Goal: Register for event/course

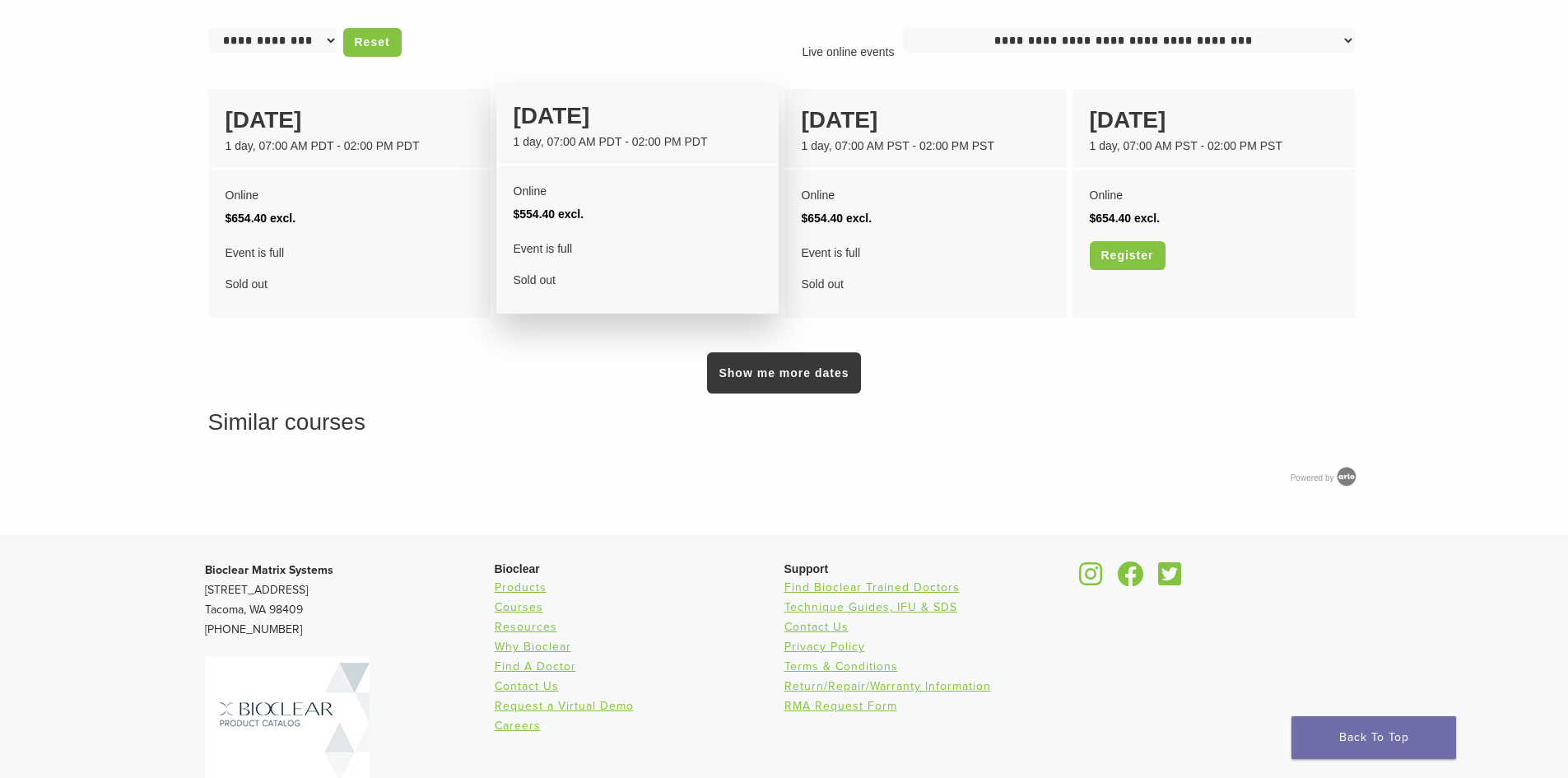
scroll to position [1153, 0]
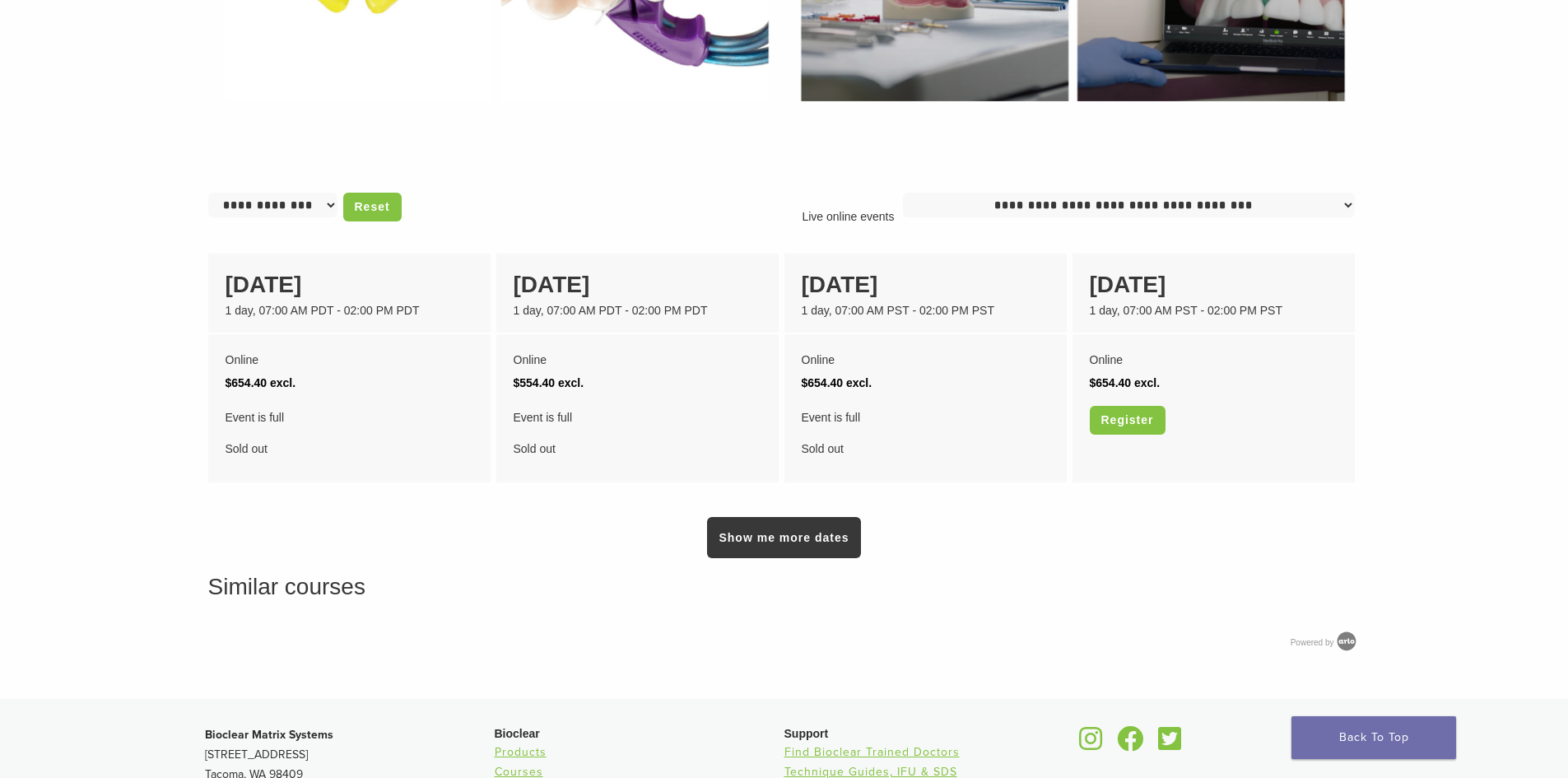
click at [1132, 206] on select "**********" at bounding box center [1129, 205] width 452 height 25
drag, startPoint x: 1132, startPoint y: 206, endPoint x: 1067, endPoint y: 221, distance: 66.7
click at [1132, 206] on select "**********" at bounding box center [1129, 205] width 452 height 25
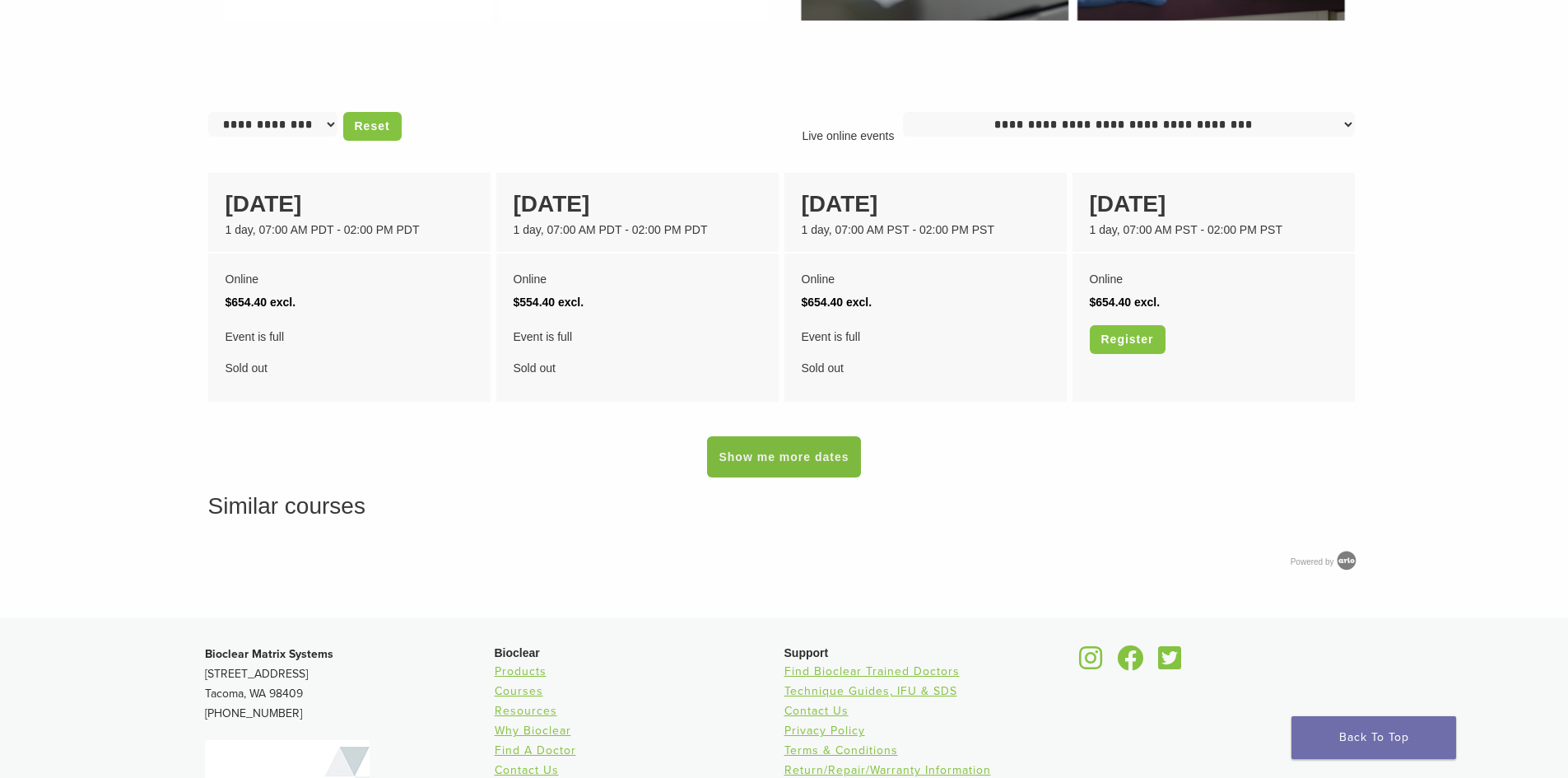
scroll to position [1222, 0]
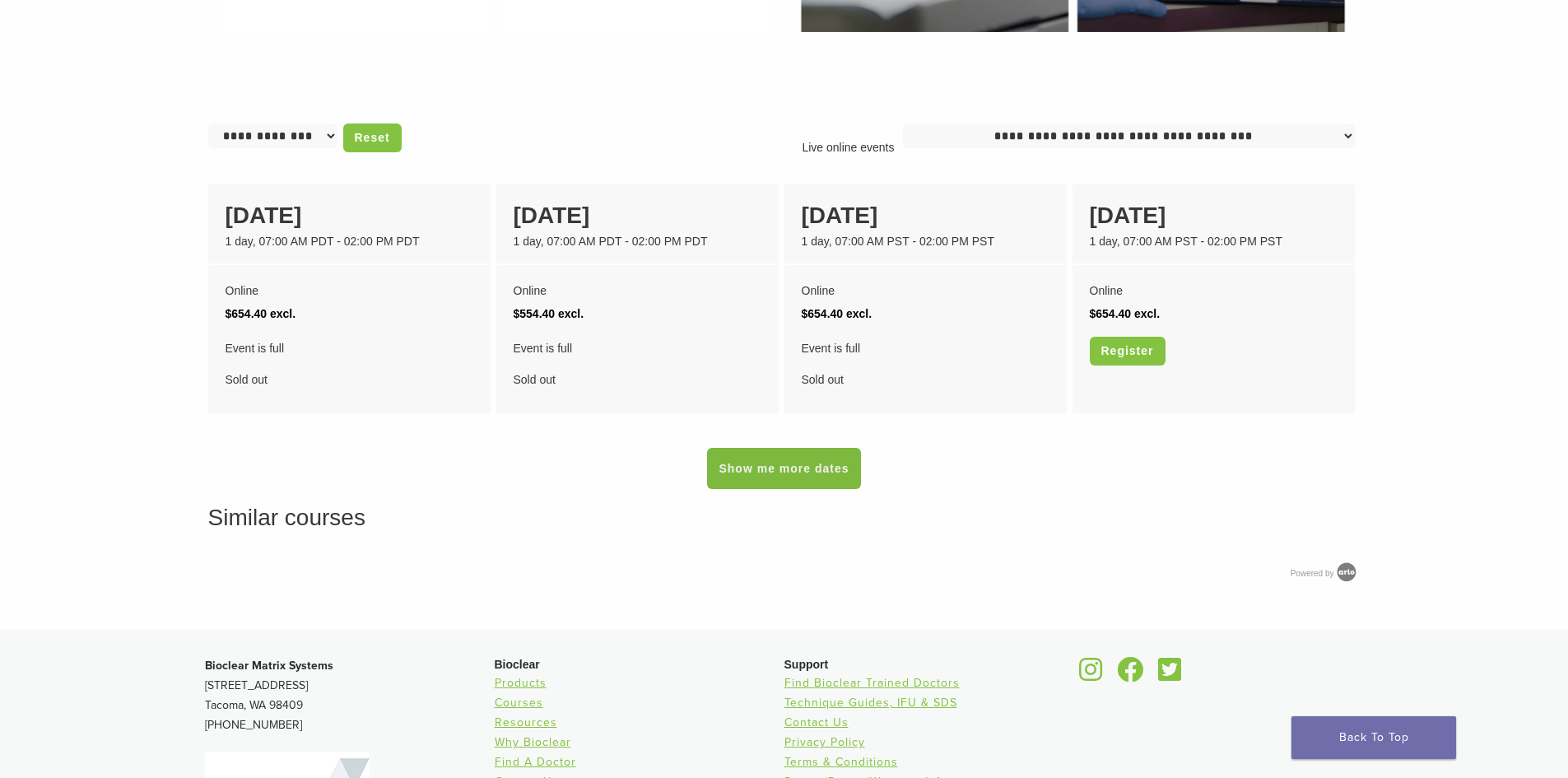
click at [785, 472] on link "Show me more dates" at bounding box center [783, 468] width 153 height 41
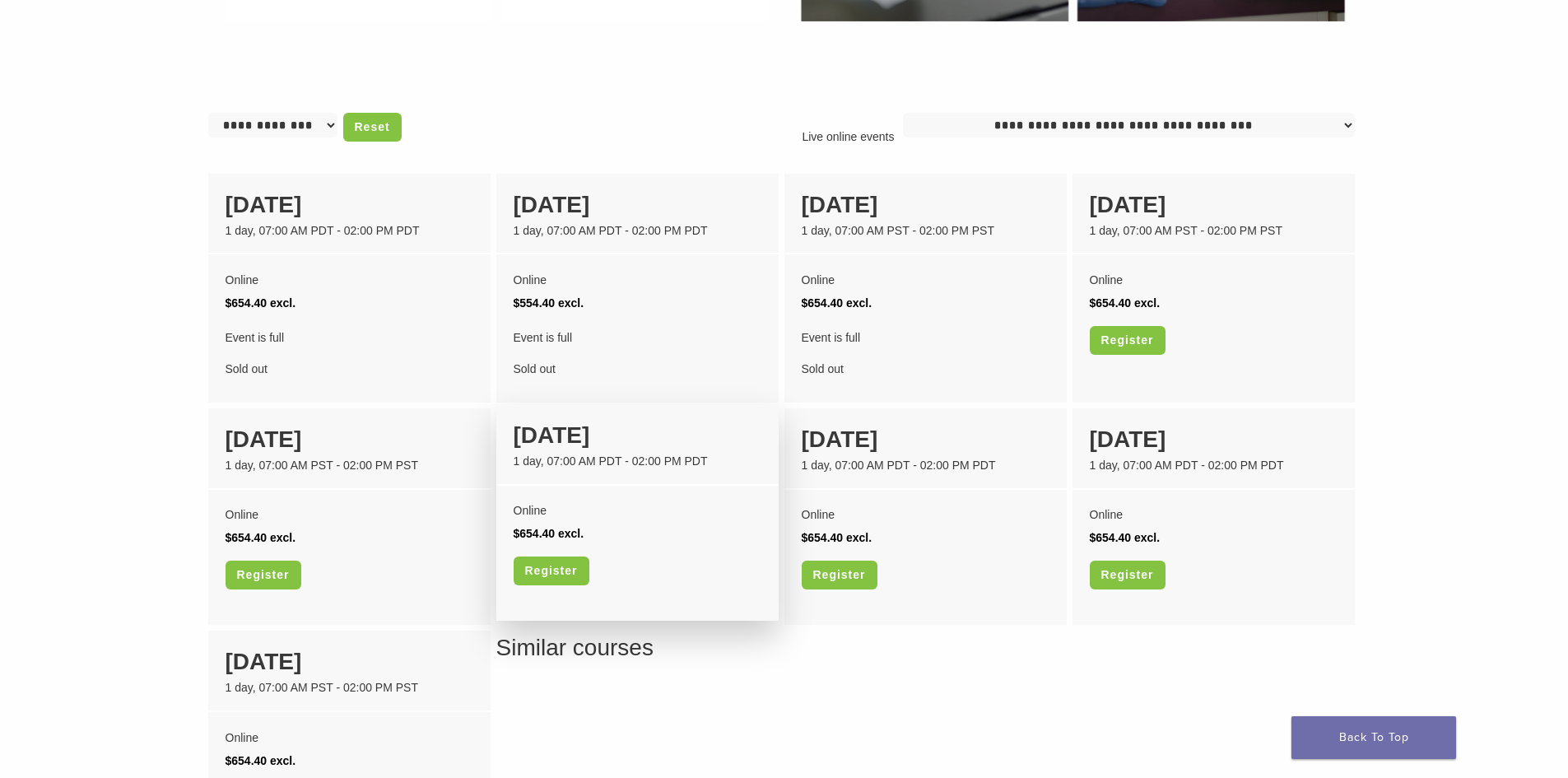
scroll to position [1235, 0]
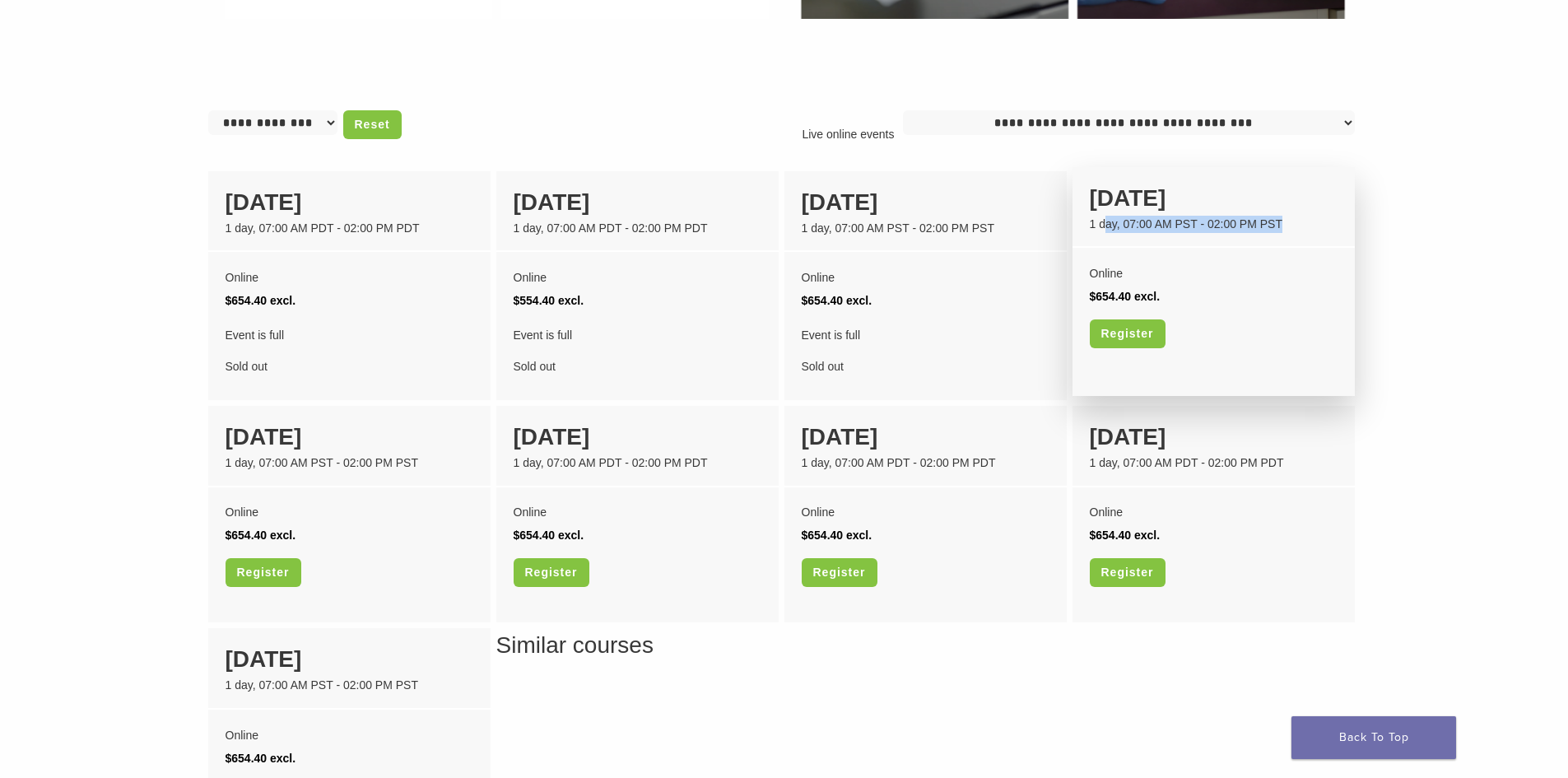
drag, startPoint x: 1284, startPoint y: 224, endPoint x: 1107, endPoint y: 237, distance: 177.5
click at [1107, 237] on div "16 January 1 day, 07:00 AM PST - 02:00 PM PST" at bounding box center [1214, 208] width 283 height 82
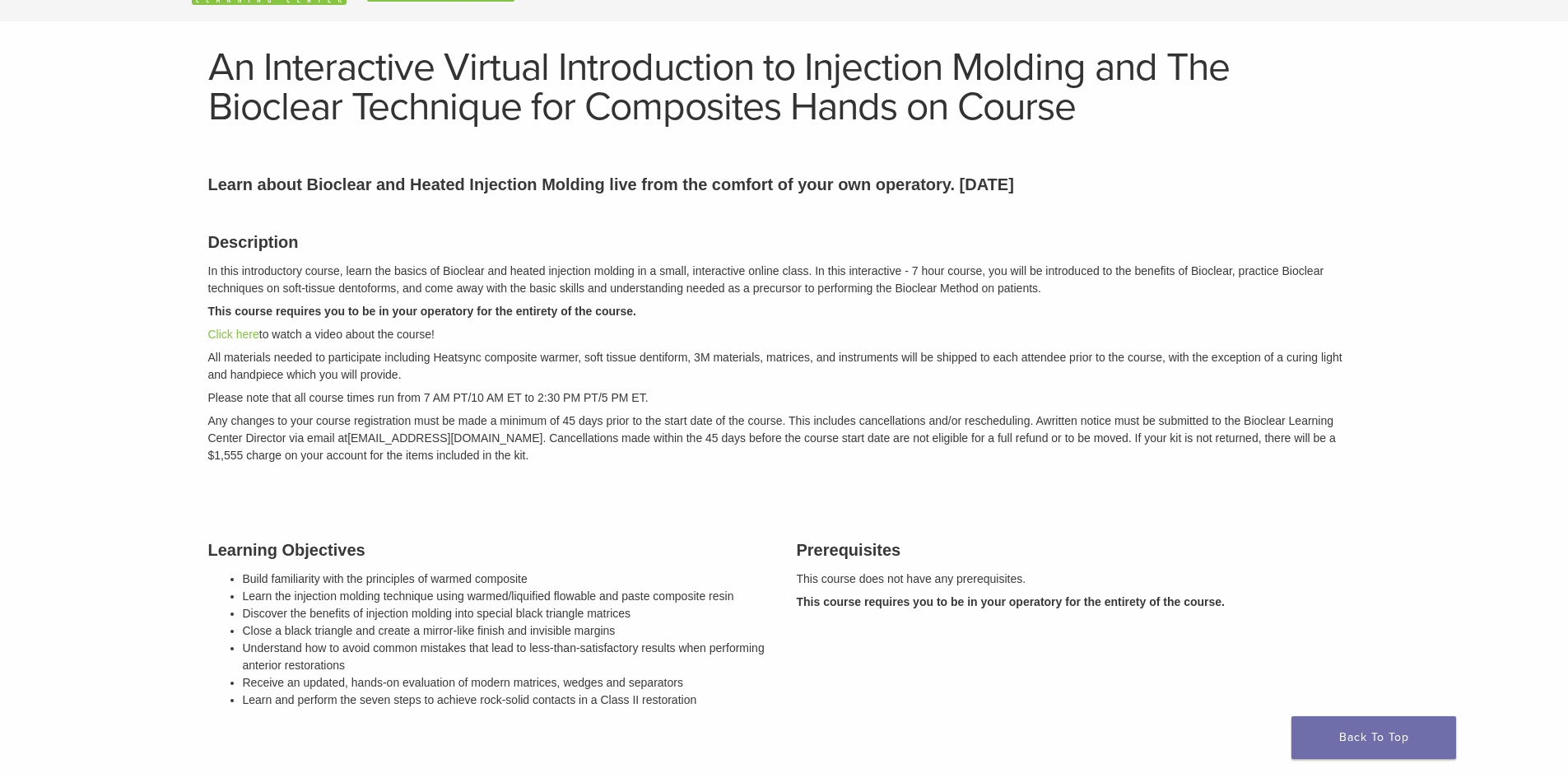
scroll to position [0, 0]
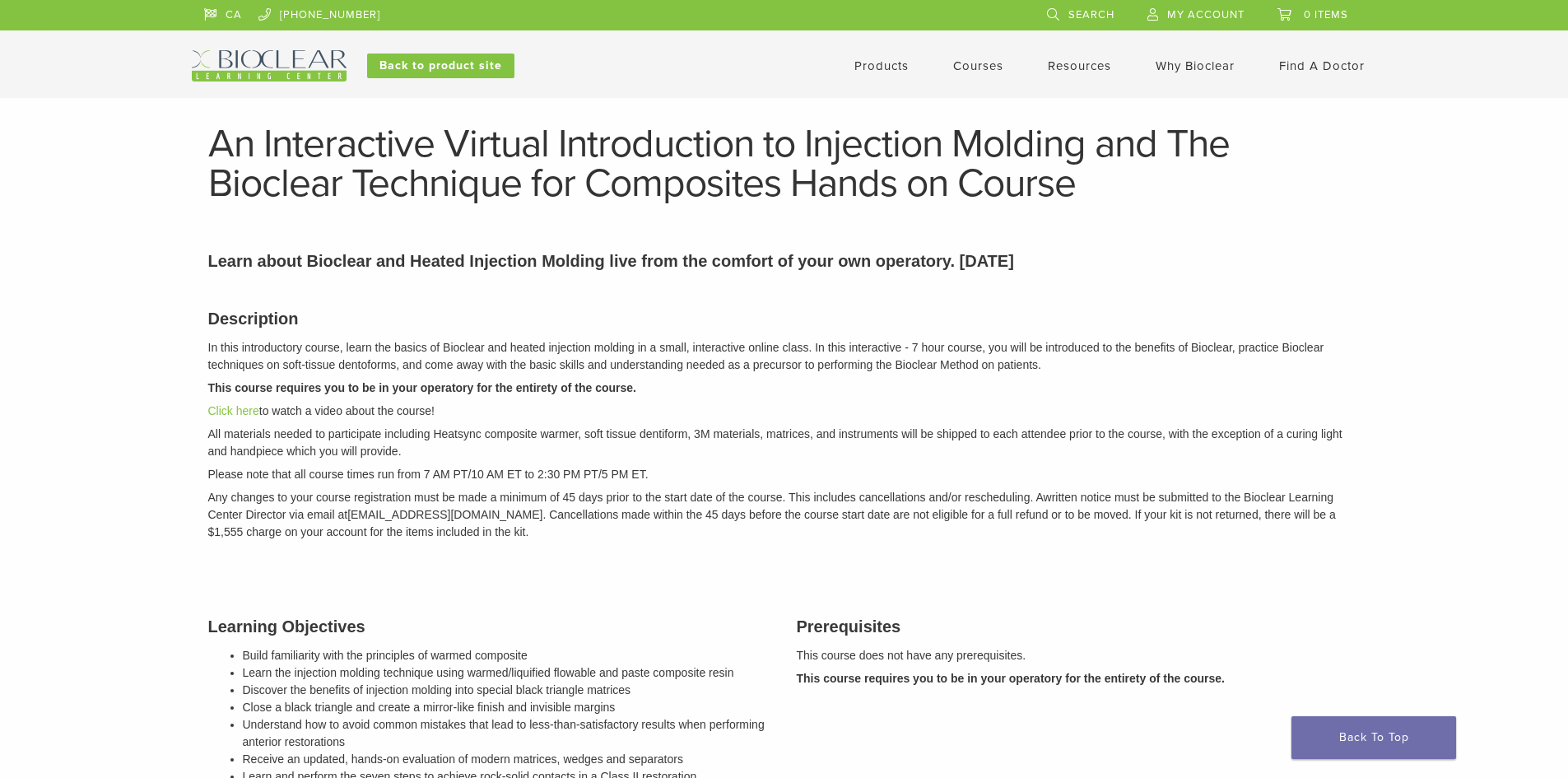
click at [968, 66] on link "Courses" at bounding box center [978, 66] width 50 height 15
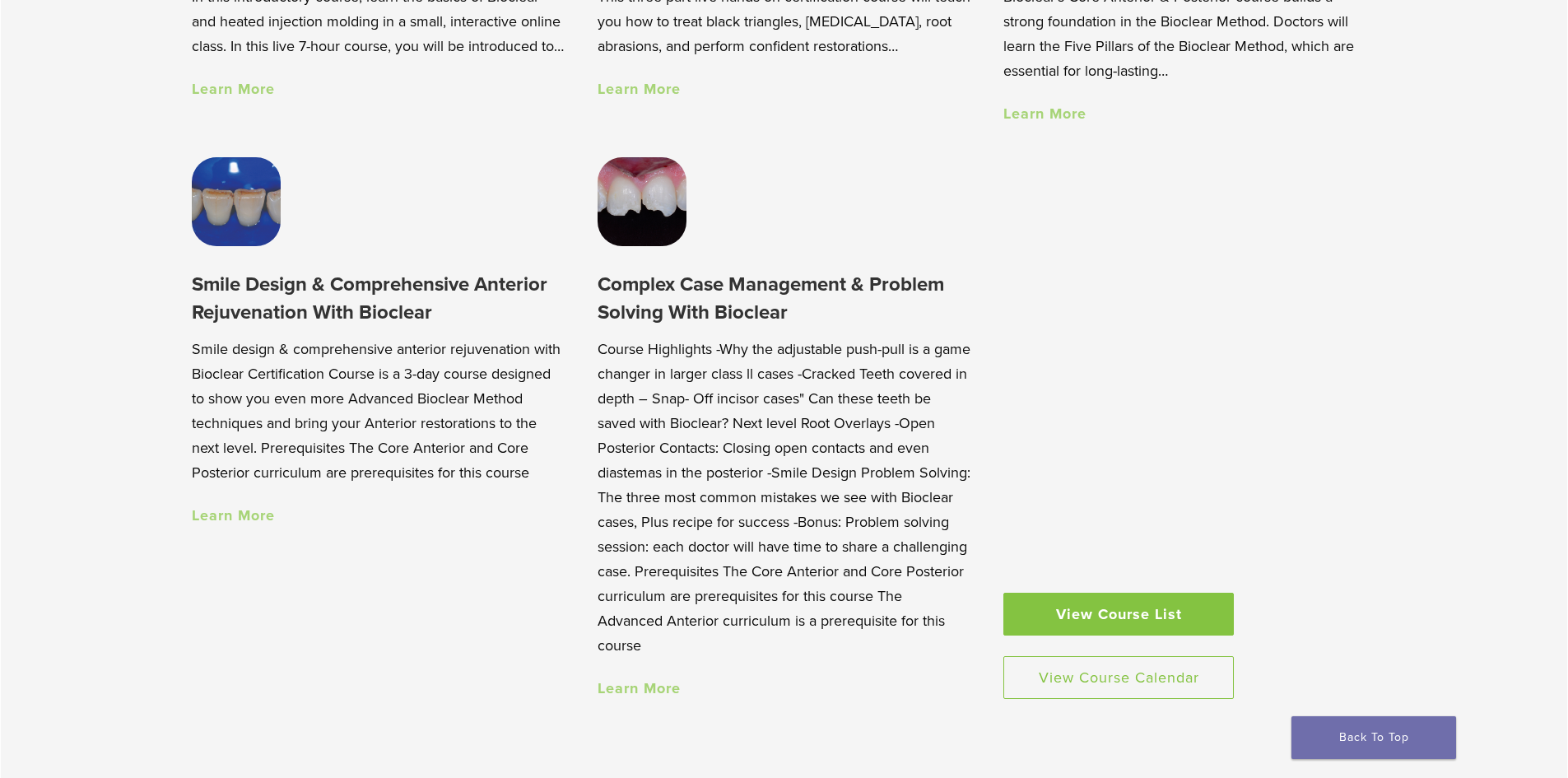
scroll to position [1729, 0]
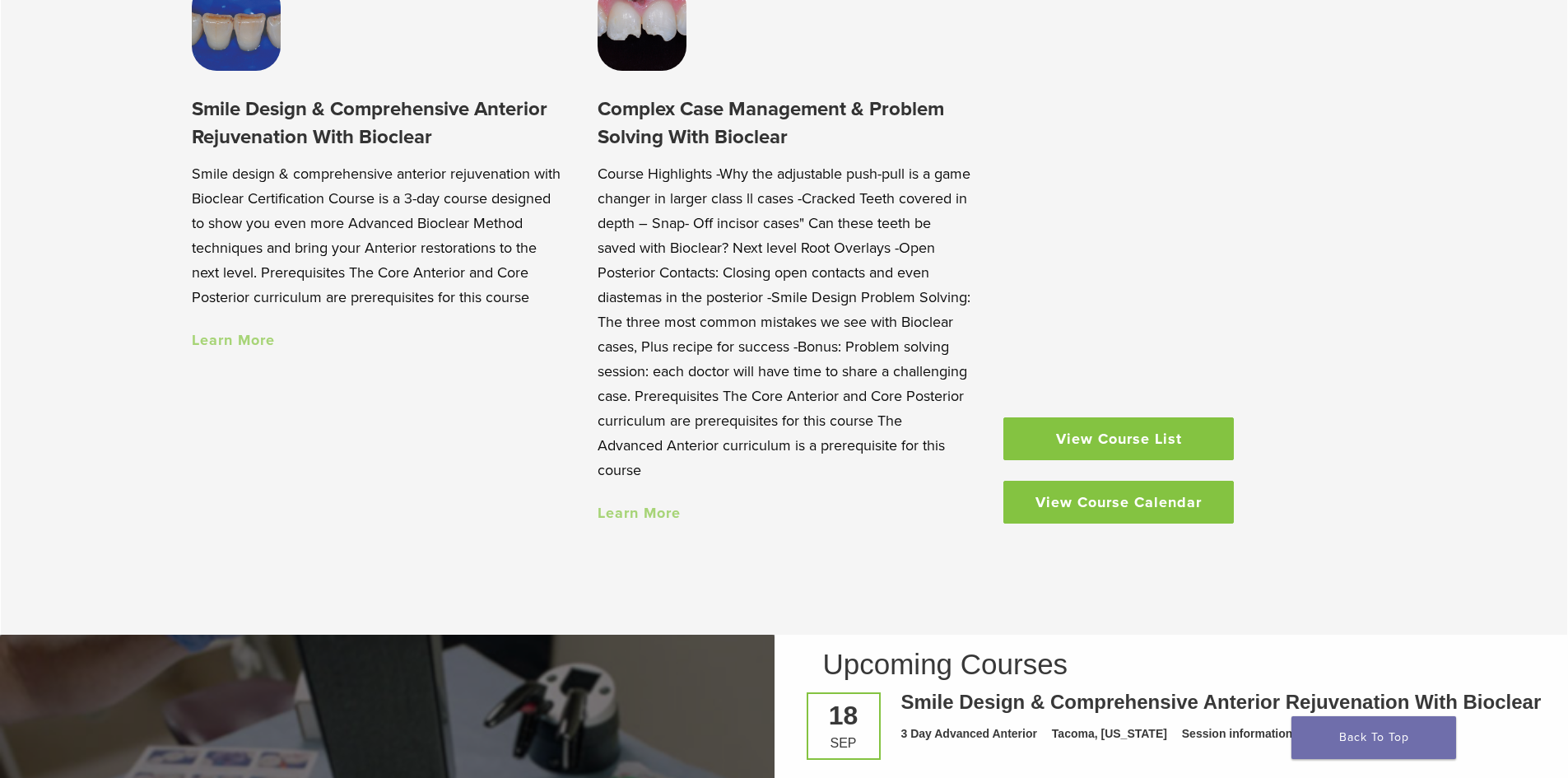
click at [1116, 499] on link "View Course Calendar" at bounding box center [1119, 502] width 230 height 43
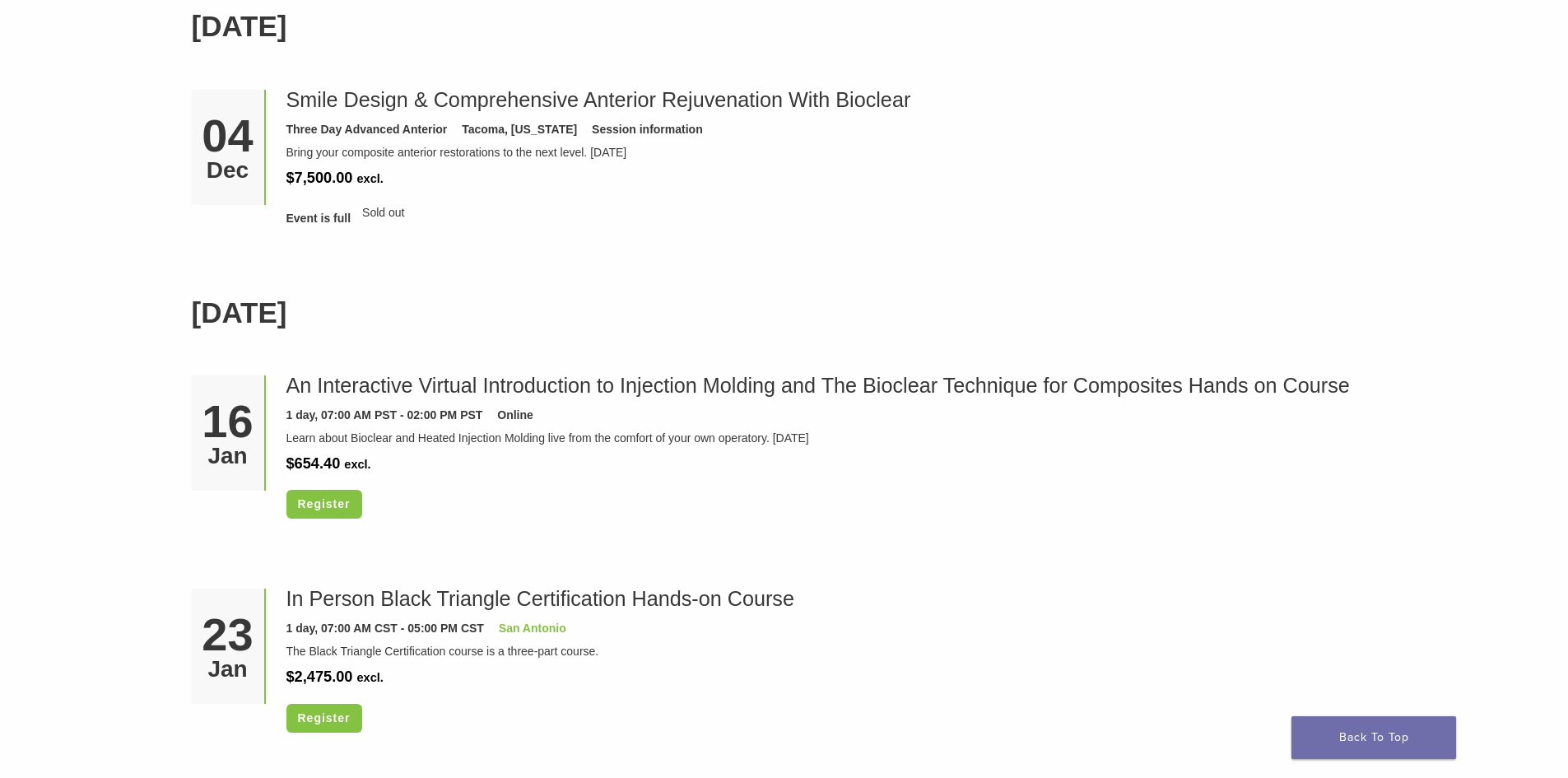
scroll to position [2470, 0]
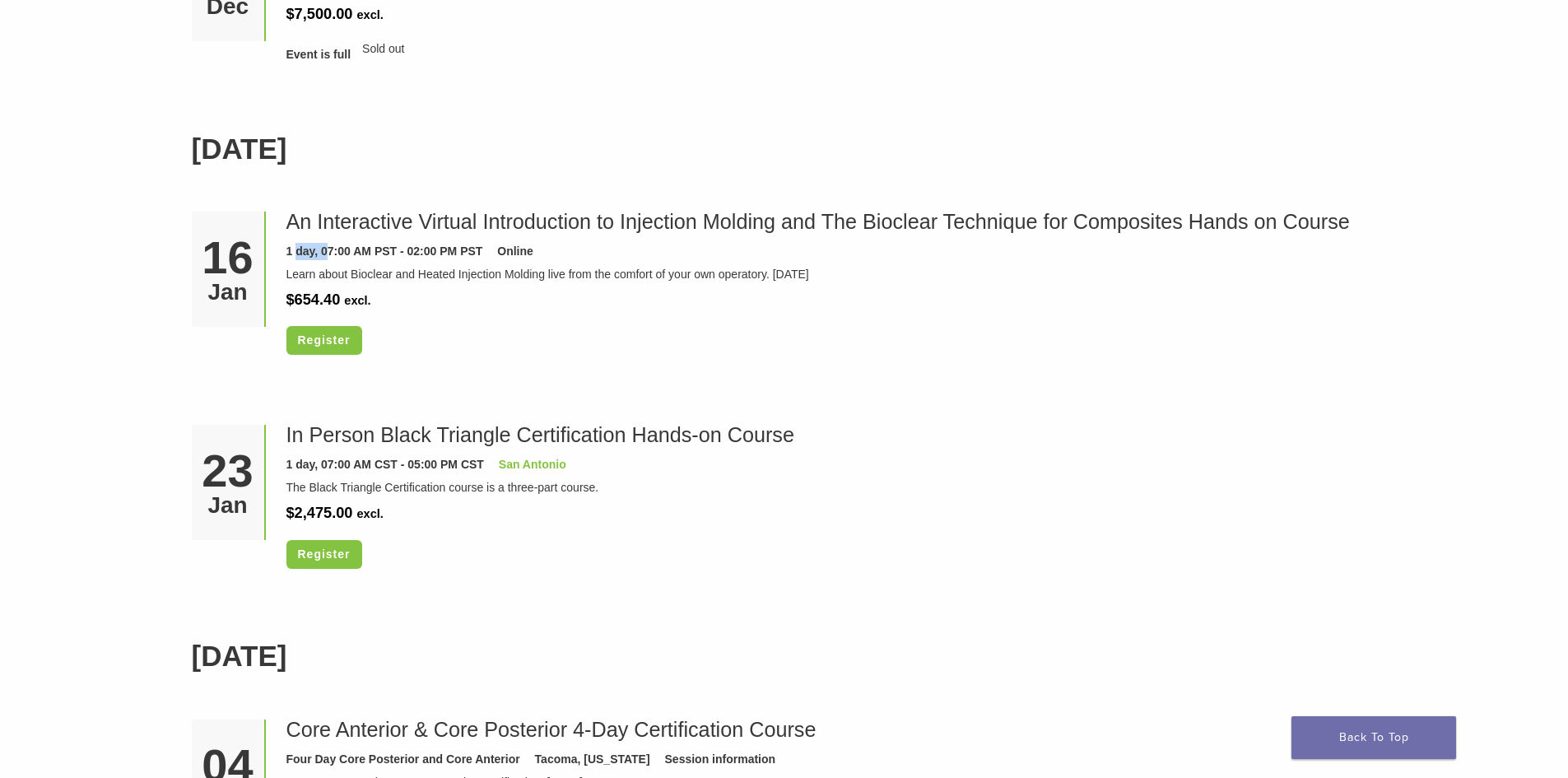
drag, startPoint x: 295, startPoint y: 257, endPoint x: 330, endPoint y: 257, distance: 35.0
click at [330, 257] on div "1 day, 07:00 AM PST - 02:00 PM PST" at bounding box center [384, 252] width 197 height 18
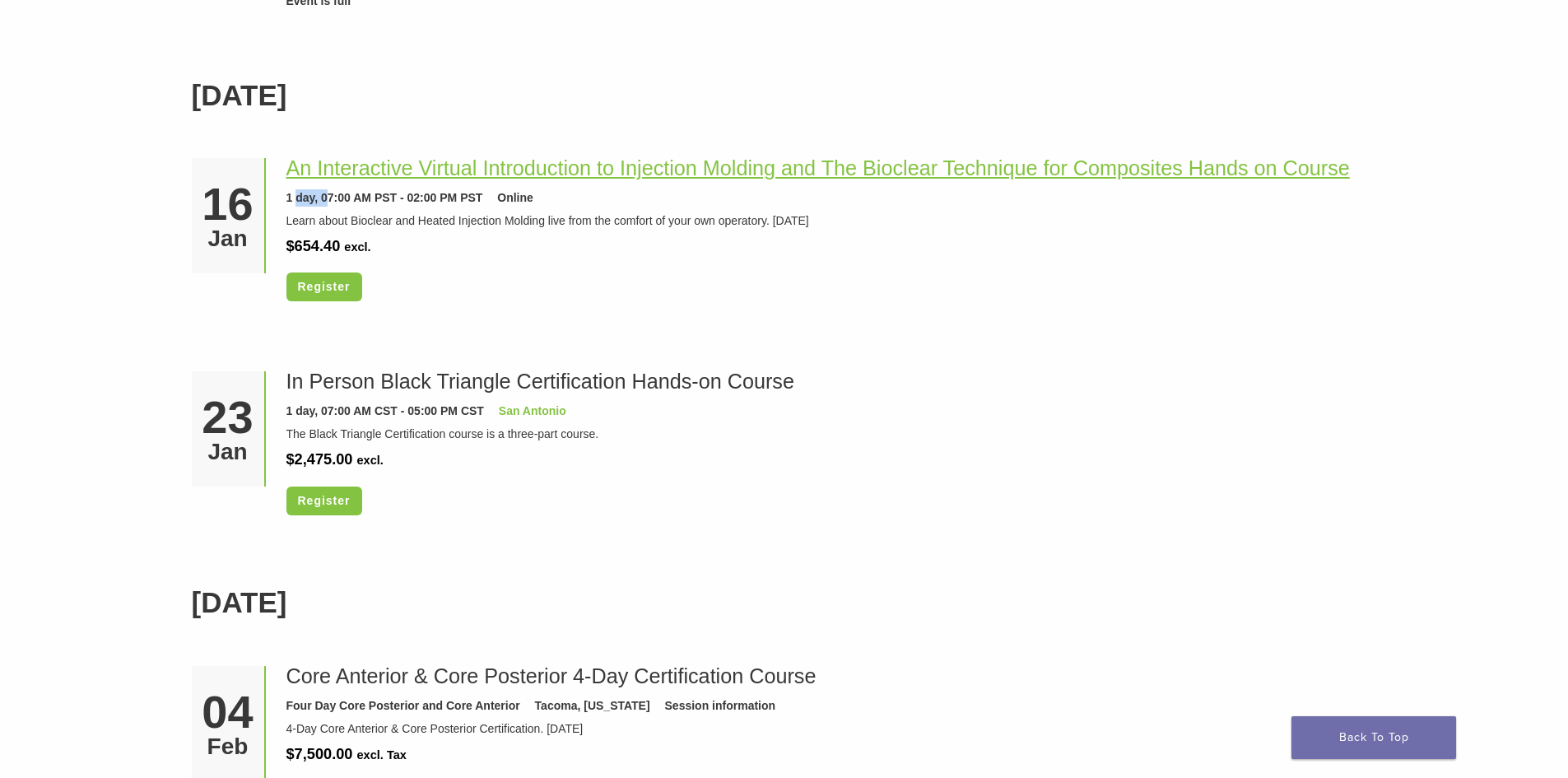
scroll to position [2552, 0]
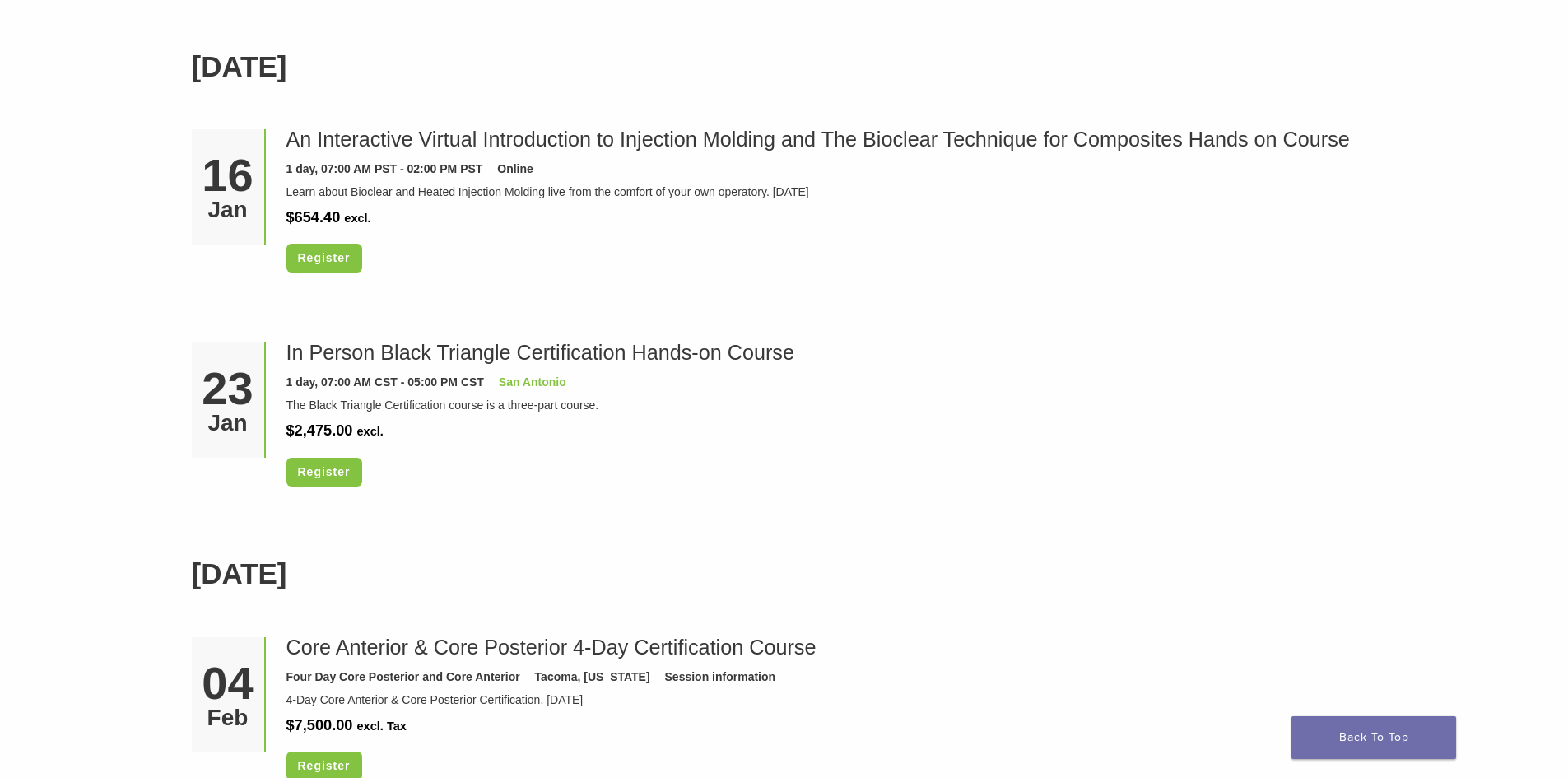
click at [491, 284] on div "Register" at bounding box center [825, 263] width 1078 height 40
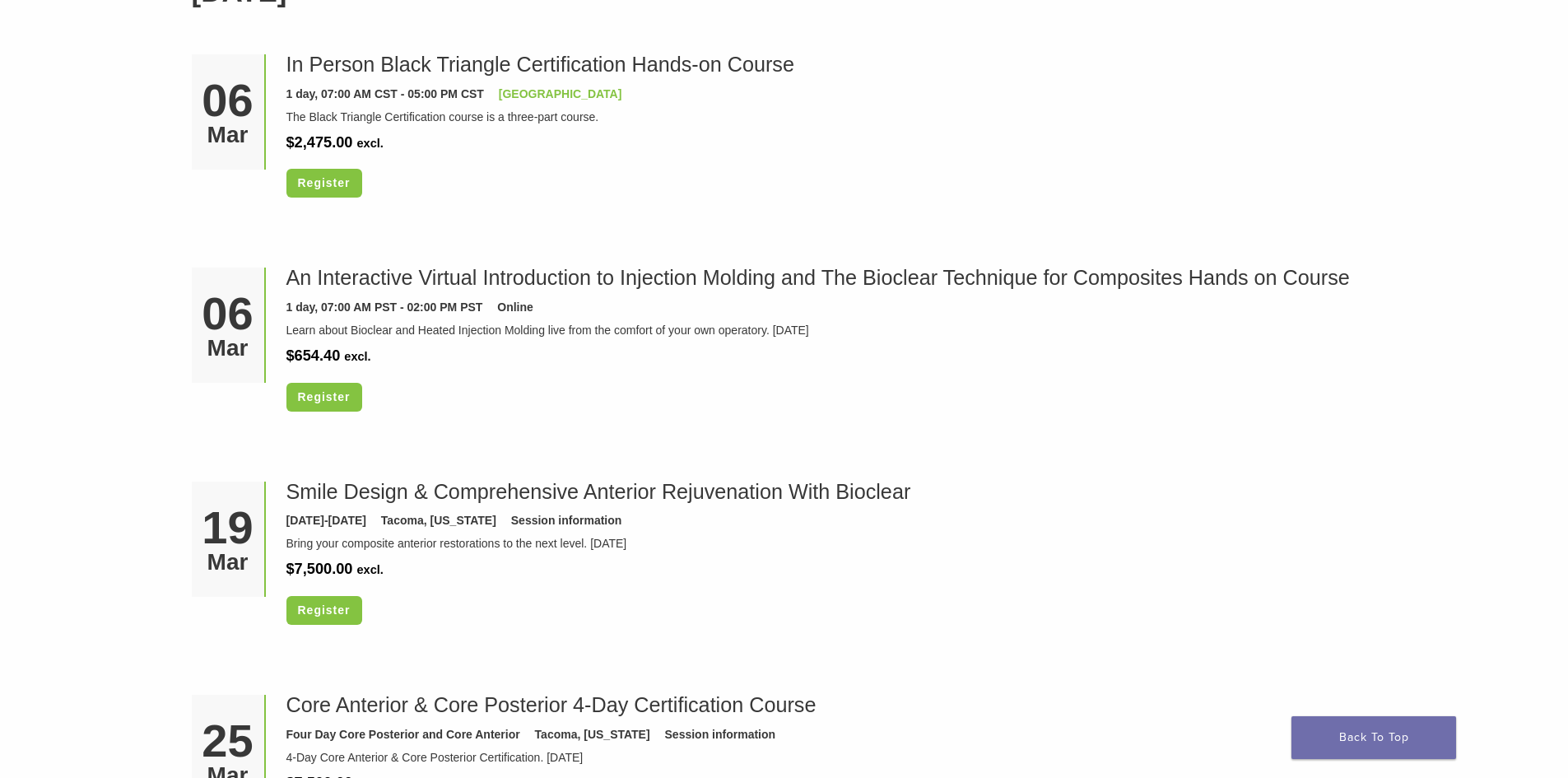
scroll to position [3458, 0]
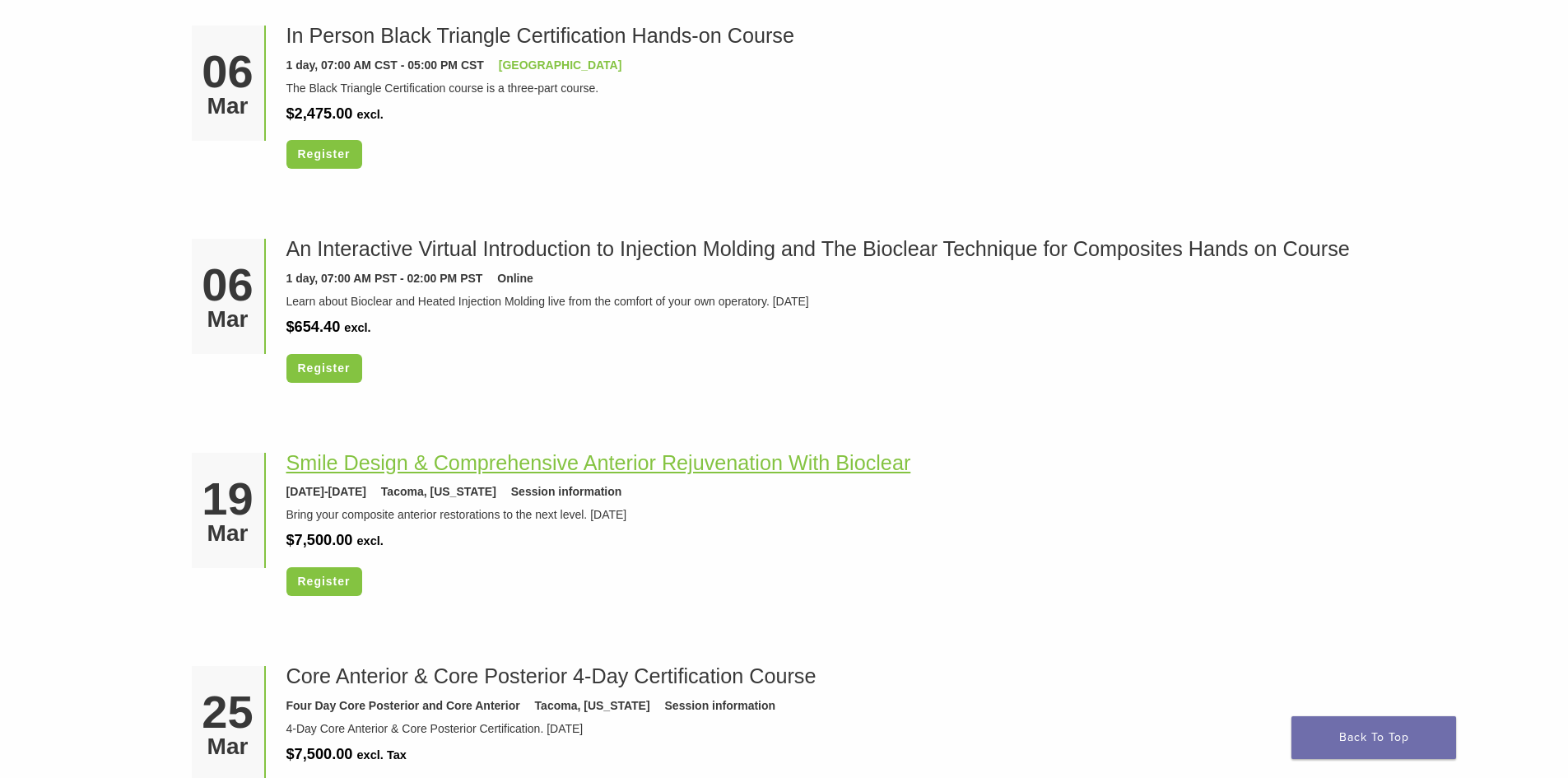
click at [459, 467] on link "Smile Design & Comprehensive Anterior Rejuvenation With Bioclear" at bounding box center [598, 463] width 625 height 23
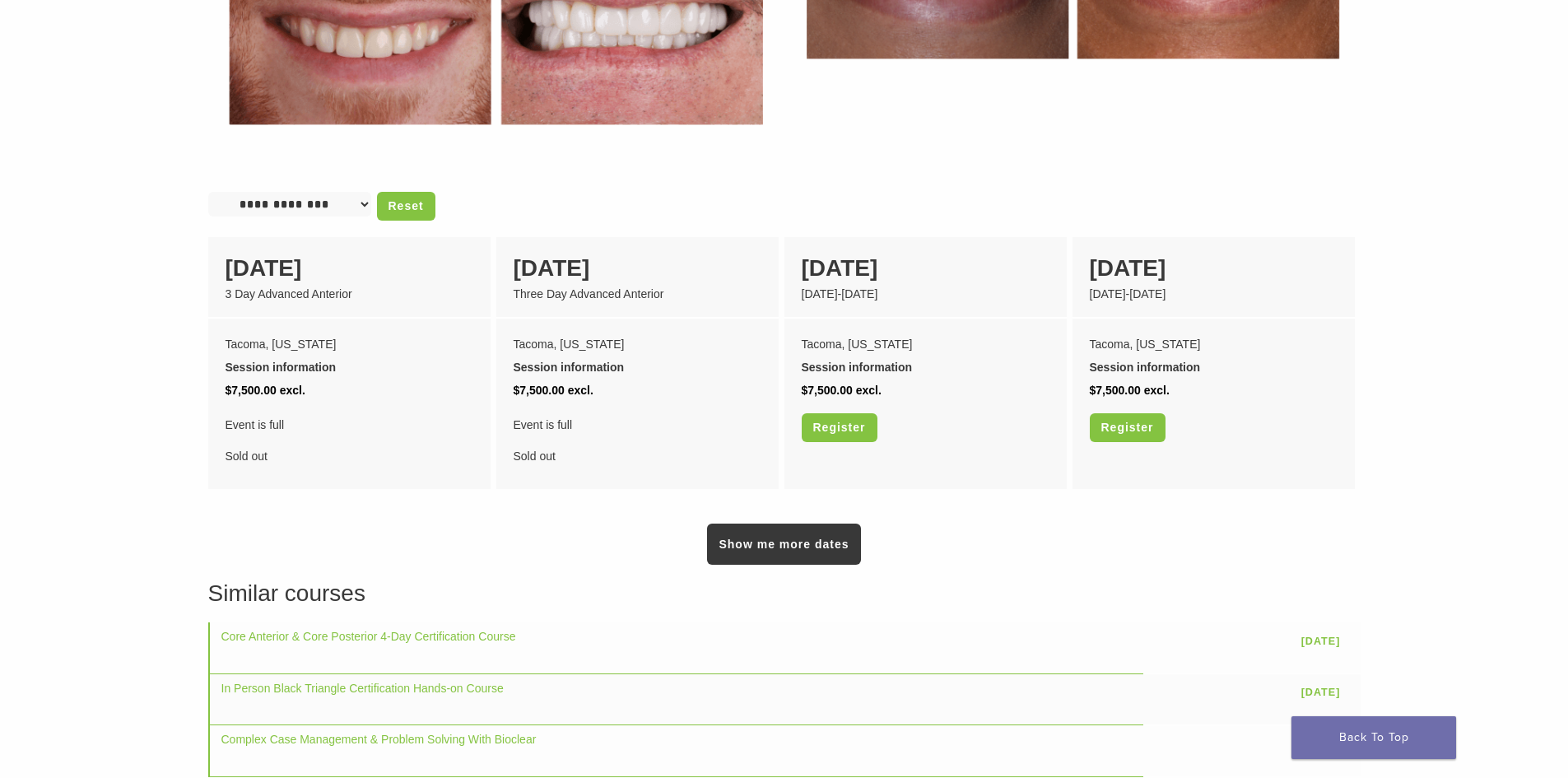
scroll to position [1070, 0]
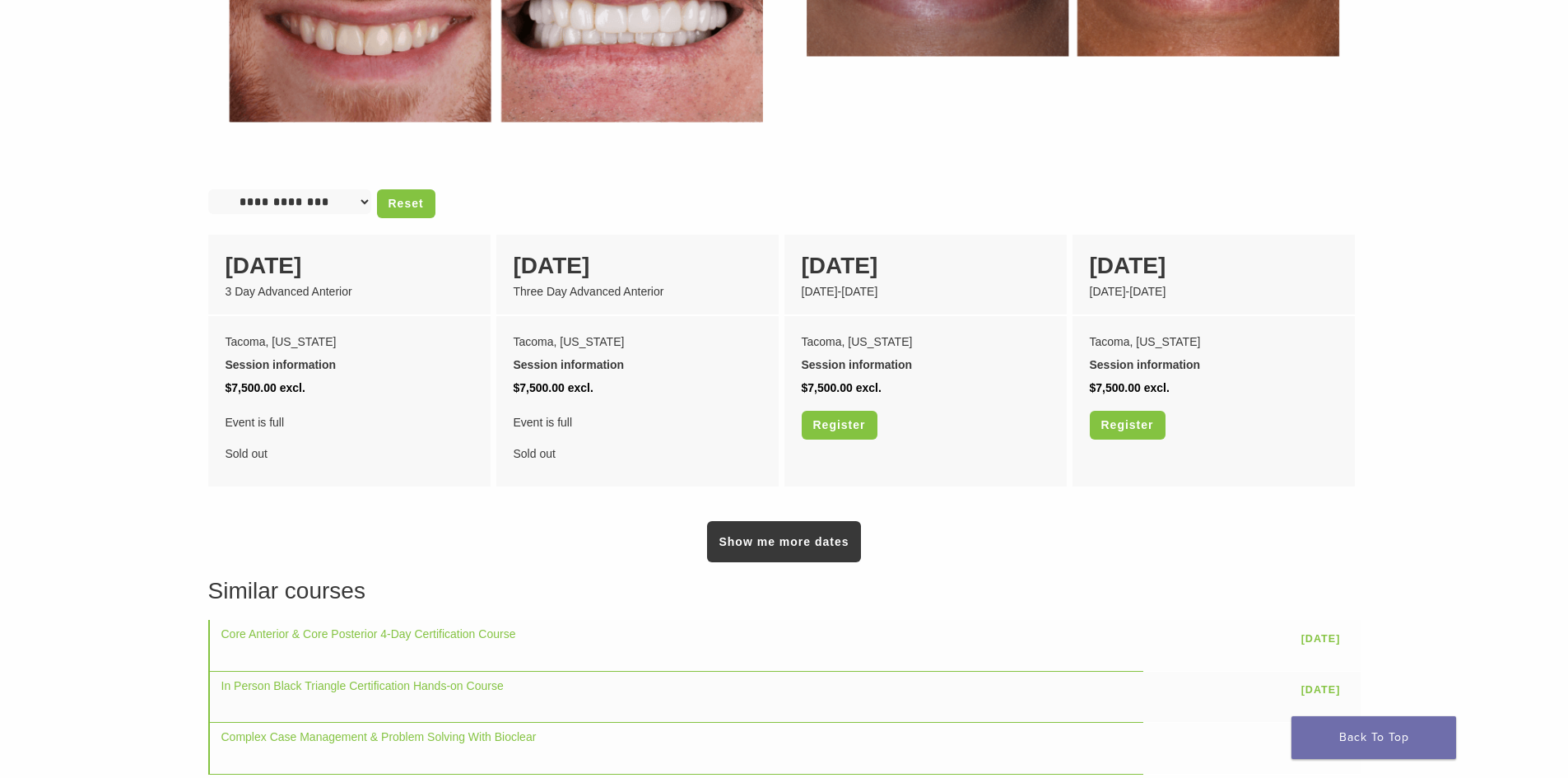
click at [1171, 537] on div "Show me more dates" at bounding box center [784, 527] width 1153 height 70
click at [838, 538] on link "Show me more dates" at bounding box center [783, 541] width 153 height 41
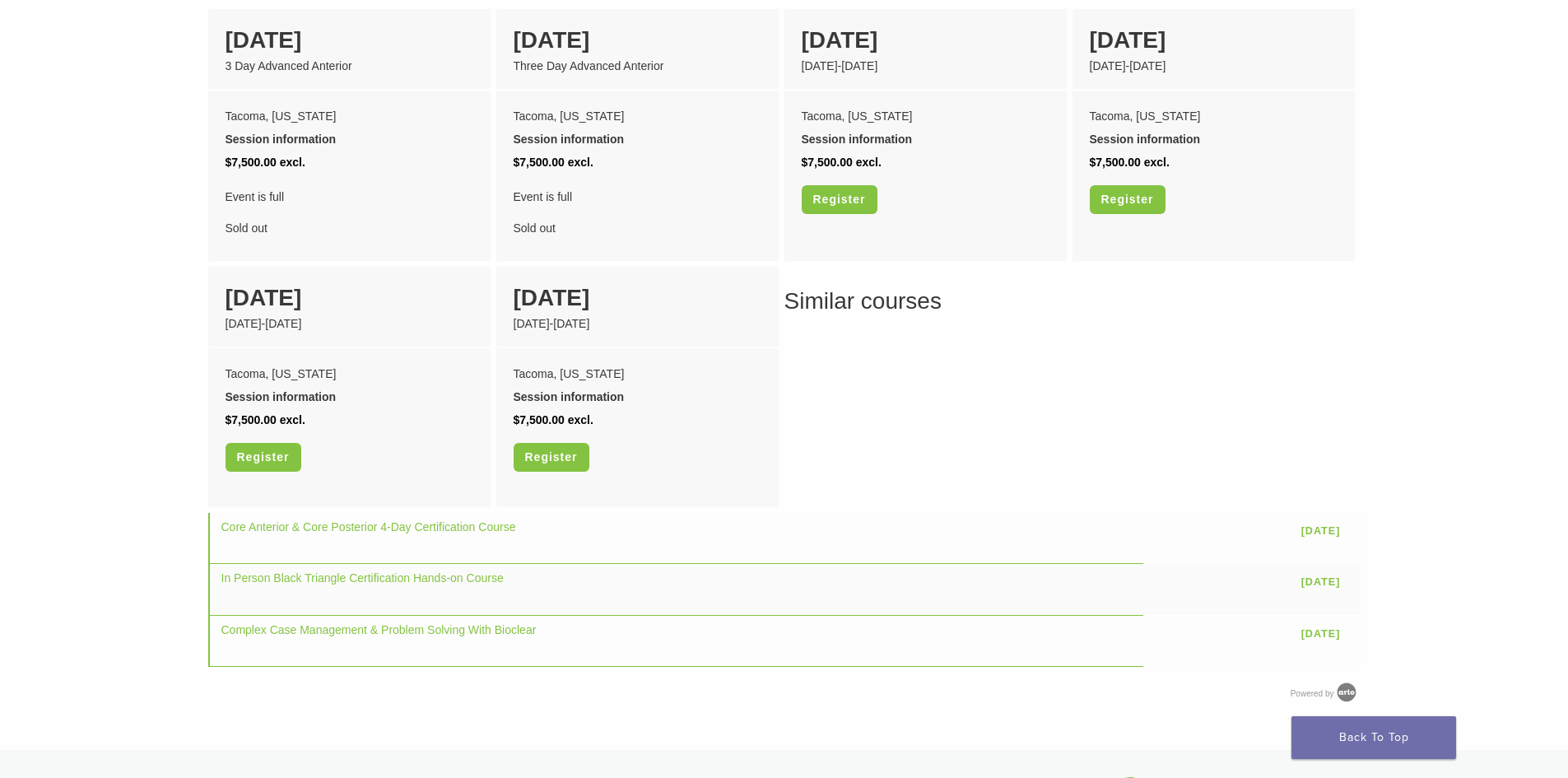
scroll to position [1235, 0]
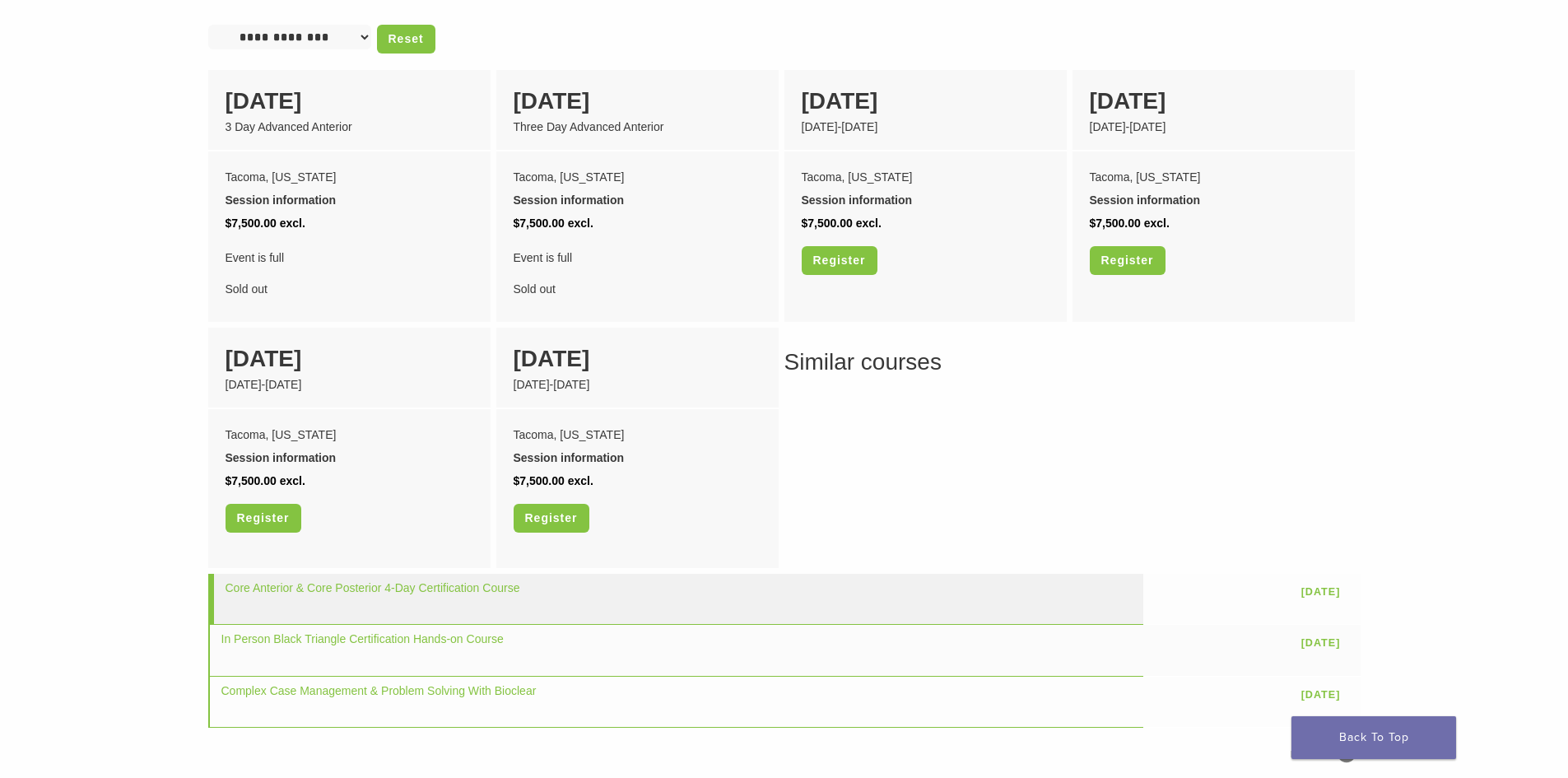
click at [1060, 591] on td "Core Anterior & Core Posterior 4-Day Certification Course" at bounding box center [675, 600] width 935 height 51
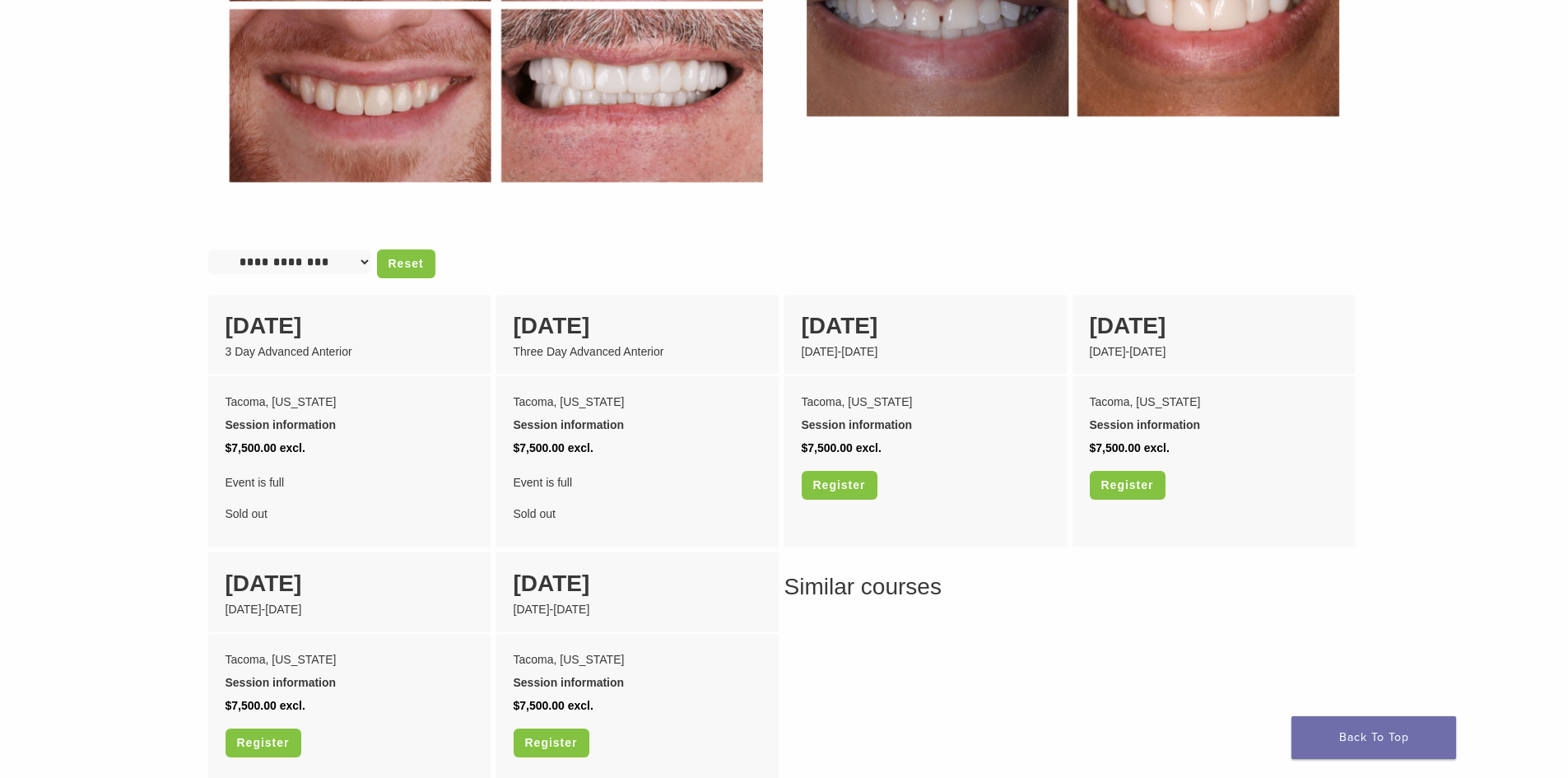
scroll to position [1317, 0]
